Goal: Navigation & Orientation: Find specific page/section

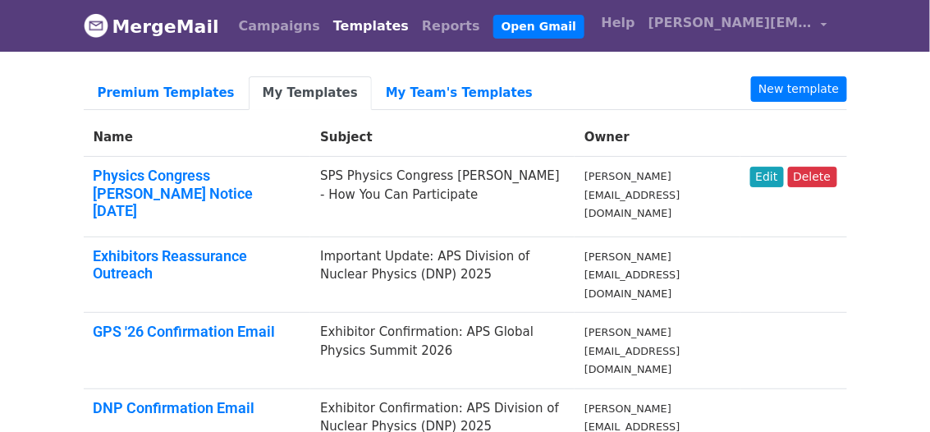
click at [396, 93] on link "My Team's Templates" at bounding box center [459, 93] width 175 height 34
click at [151, 91] on link "Premium Templates" at bounding box center [166, 93] width 165 height 34
click at [381, 90] on link "My Team's Templates" at bounding box center [459, 93] width 175 height 34
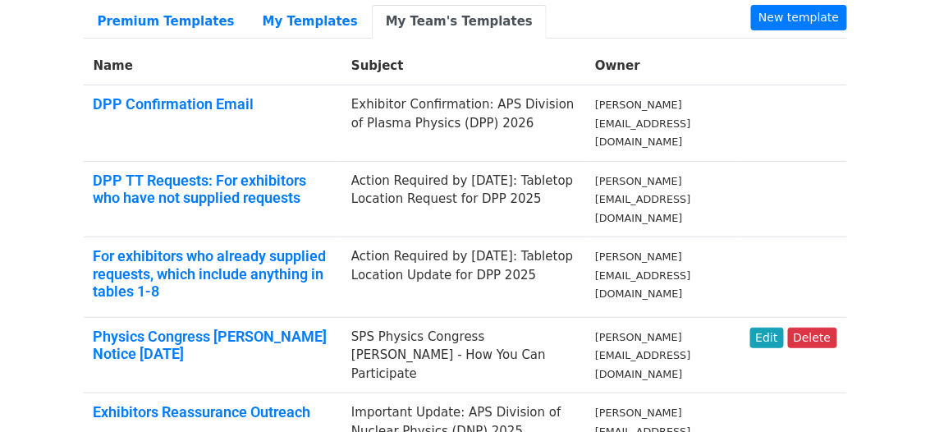
scroll to position [82, 0]
